Goal: Check status: Check status

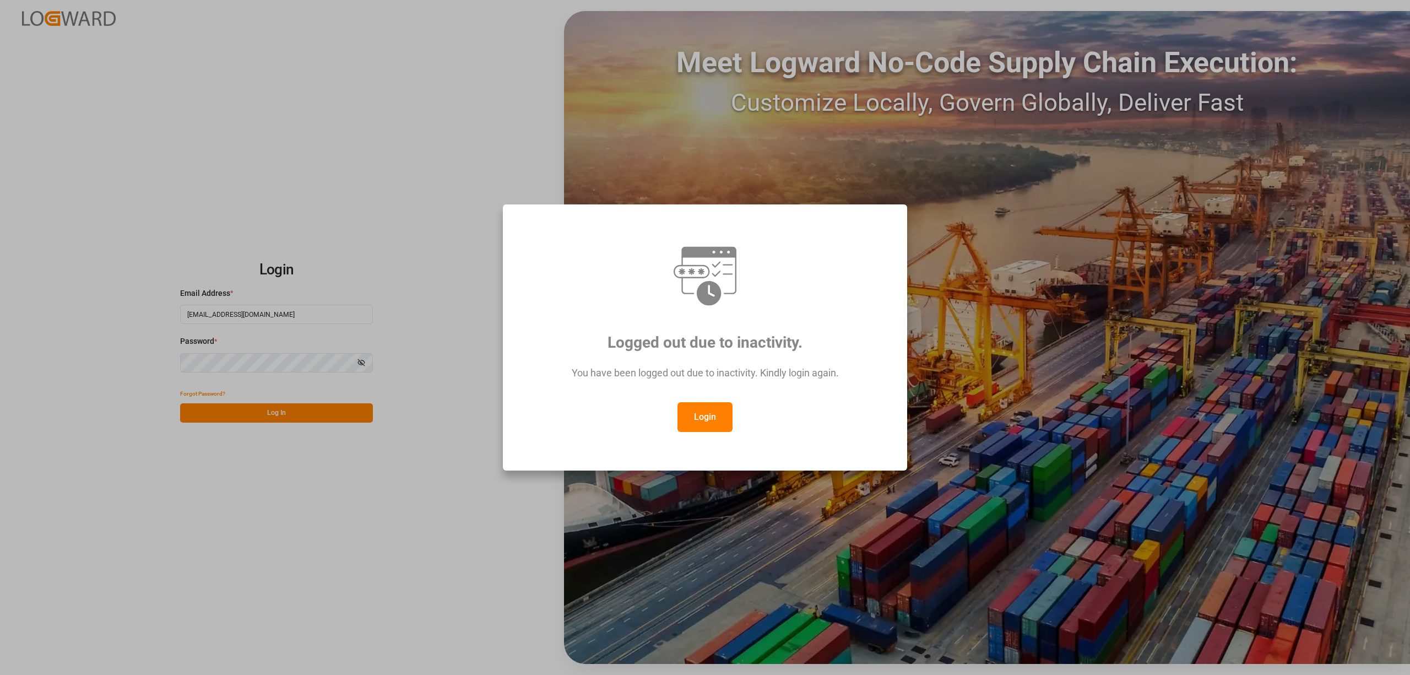
click at [721, 410] on button "Login" at bounding box center [705, 417] width 55 height 30
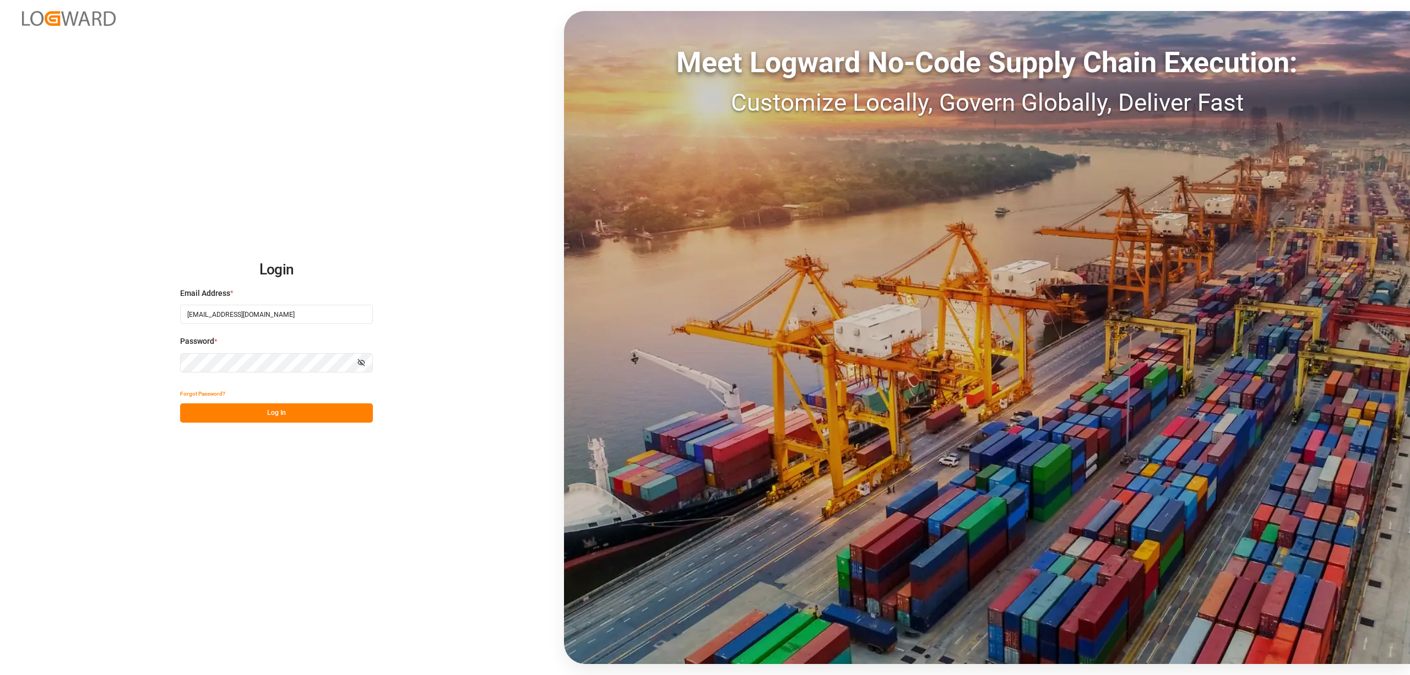
click at [280, 401] on div "Forgot Password?" at bounding box center [276, 393] width 193 height 19
click at [272, 413] on button "Log In" at bounding box center [276, 412] width 193 height 19
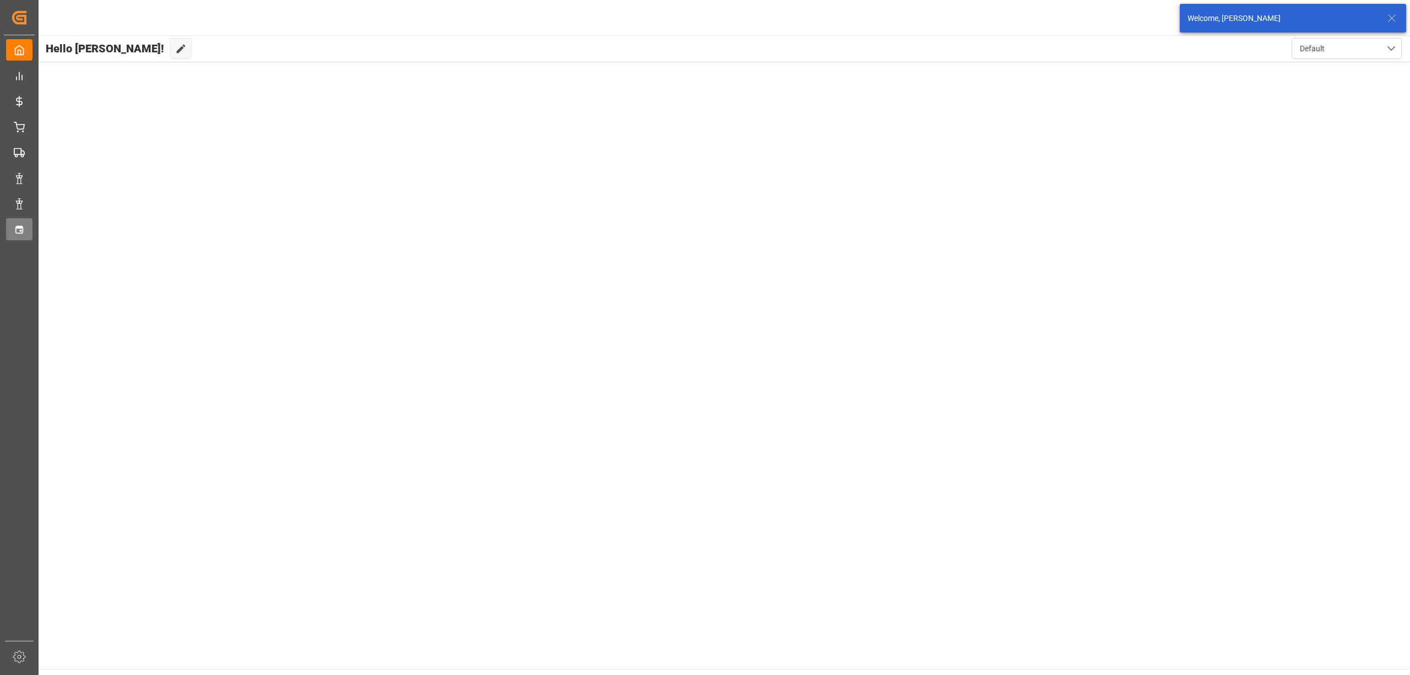
click at [14, 227] on icon at bounding box center [19, 229] width 11 height 11
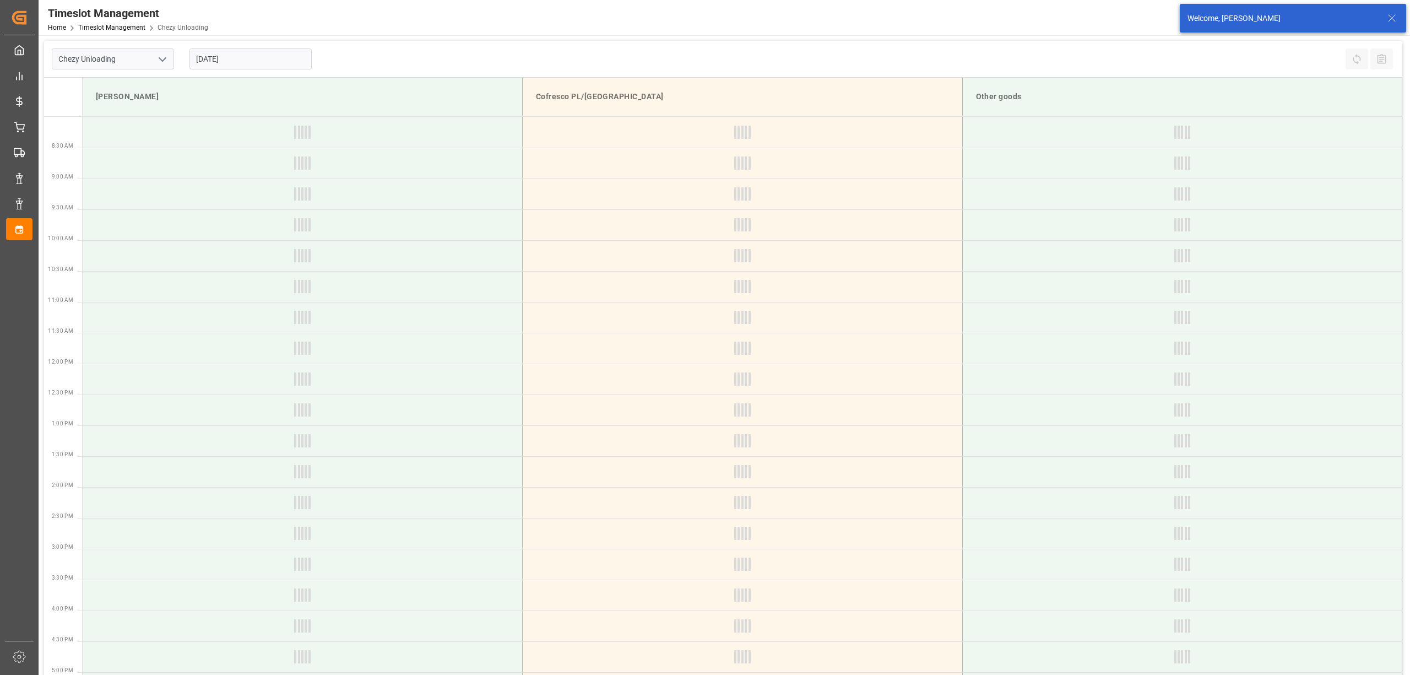
click at [254, 60] on input "[DATE]" at bounding box center [250, 58] width 122 height 21
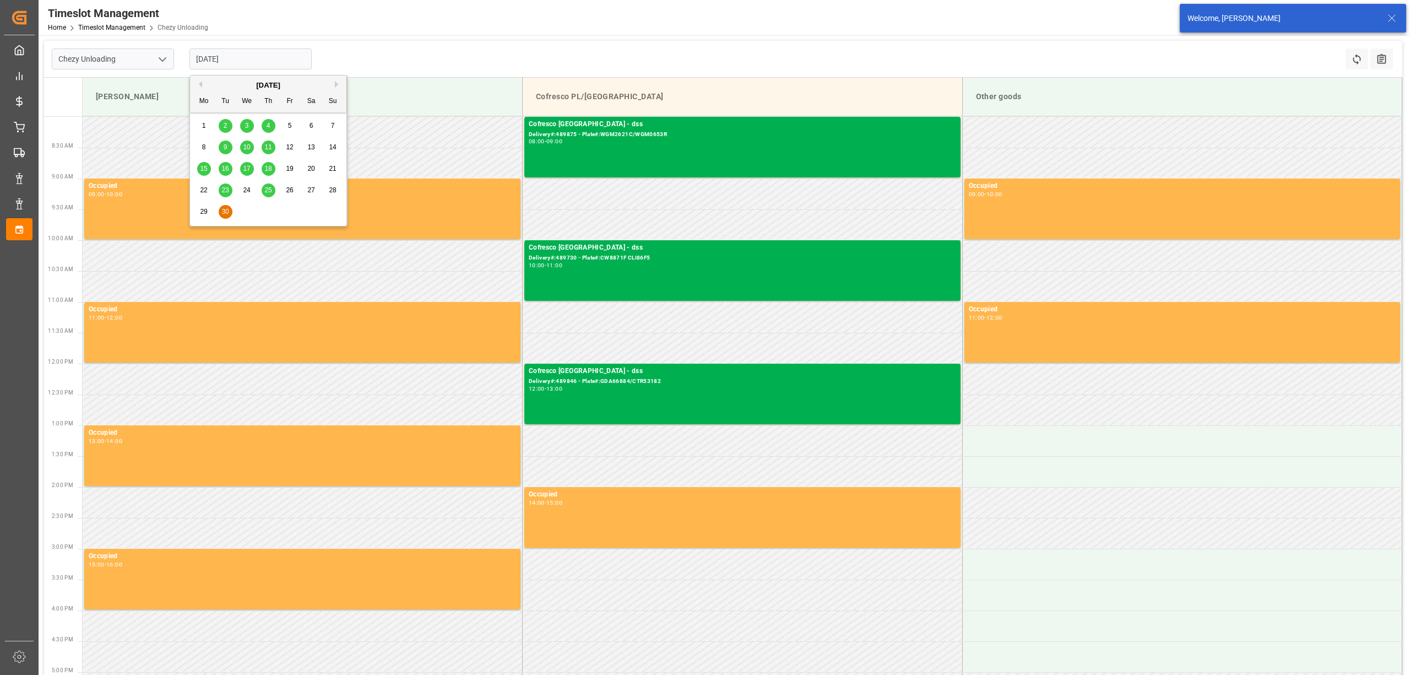
click at [336, 86] on button "Next Month" at bounding box center [338, 84] width 7 height 7
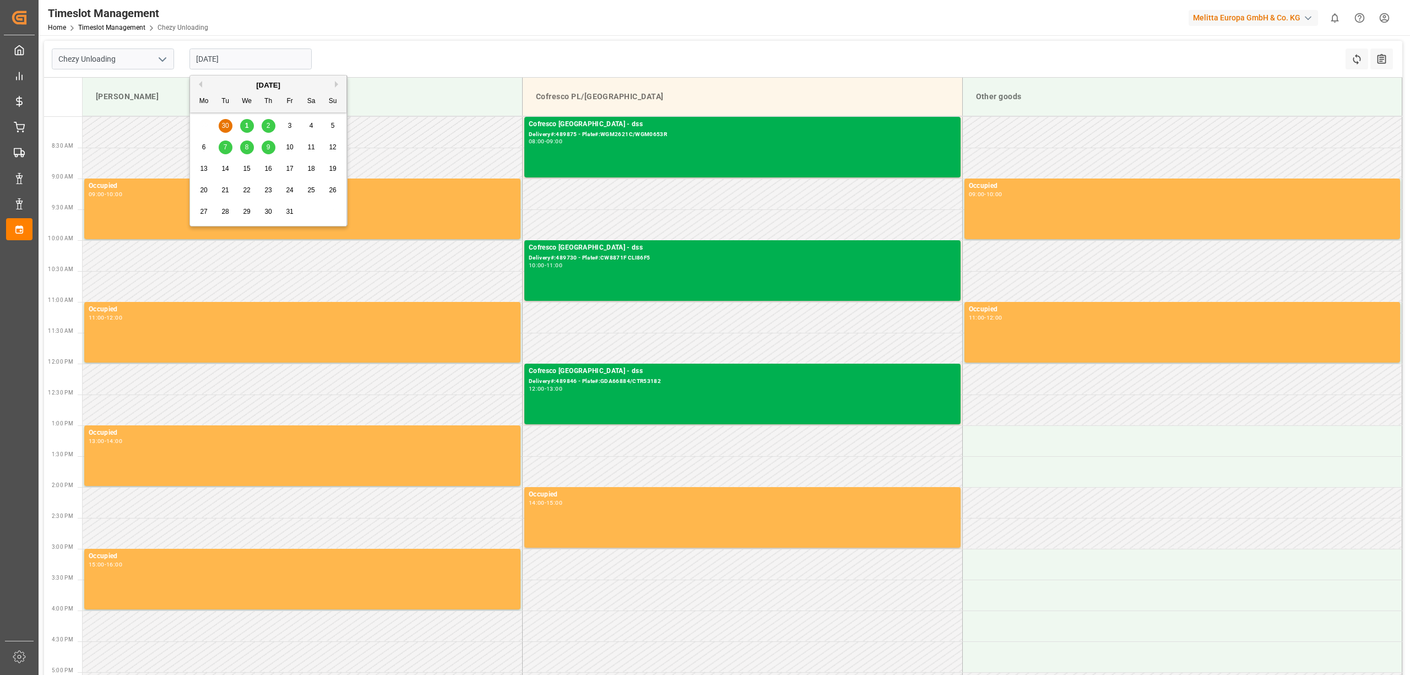
click at [267, 145] on span "9" at bounding box center [269, 147] width 4 height 8
type input "[DATE]"
